Goal: Information Seeking & Learning: Check status

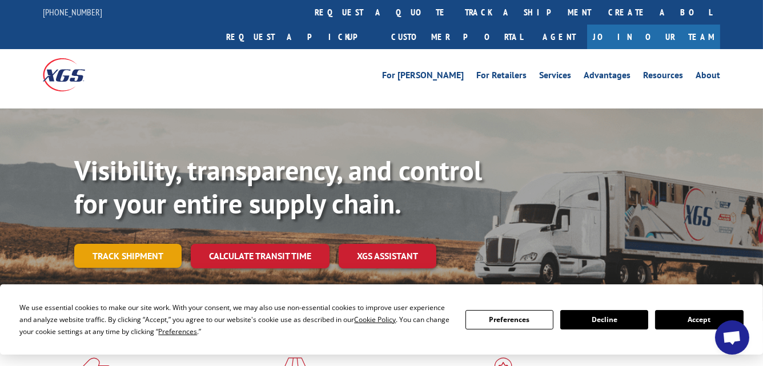
click at [123, 244] on link "Track shipment" at bounding box center [127, 256] width 107 height 24
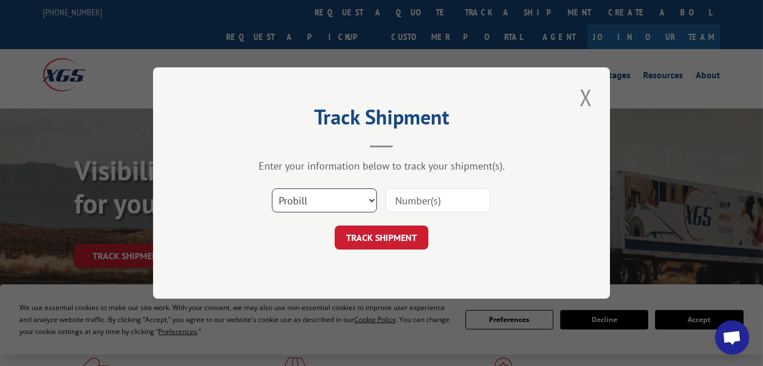
click at [369, 199] on select "Select category... Probill BOL PO" at bounding box center [324, 200] width 105 height 24
select select "bol"
click at [272, 188] on select "Select category... Probill BOL PO" at bounding box center [324, 200] width 105 height 24
click at [407, 198] on input at bounding box center [437, 200] width 105 height 24
paste input "5956607"
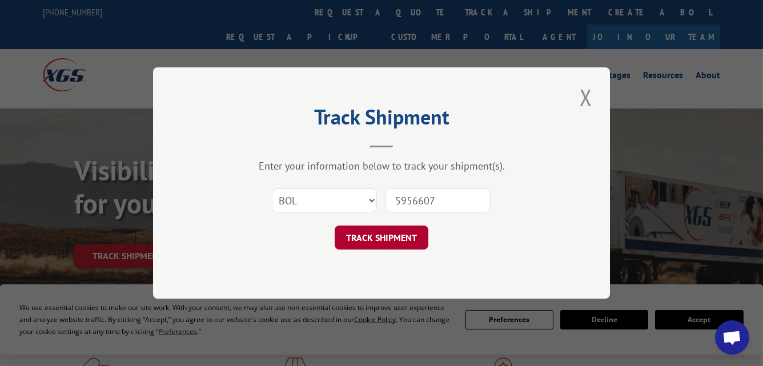
type input "5956607"
click at [378, 235] on button "TRACK SHIPMENT" at bounding box center [382, 238] width 94 height 24
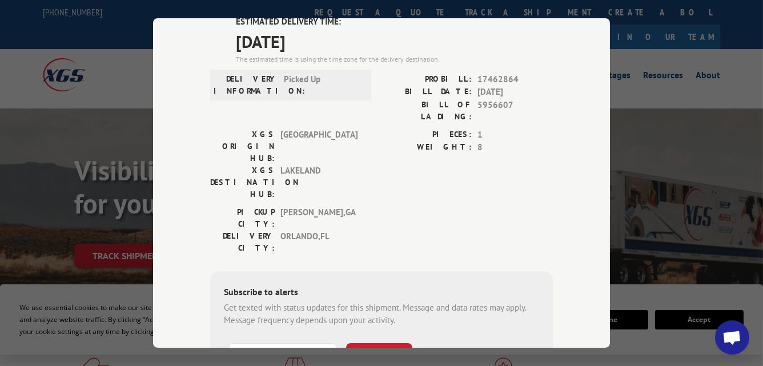
scroll to position [38, 0]
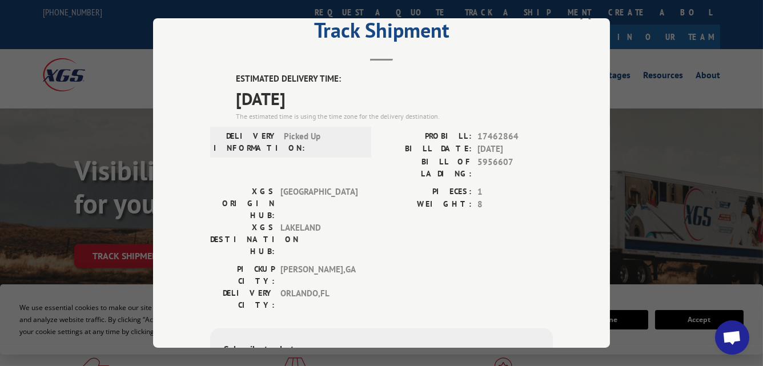
click at [687, 110] on div "Track Shipment ESTIMATED DELIVERY TIME: [DATE] The estimated time is using the …" at bounding box center [381, 183] width 763 height 366
